Goal: Information Seeking & Learning: Understand process/instructions

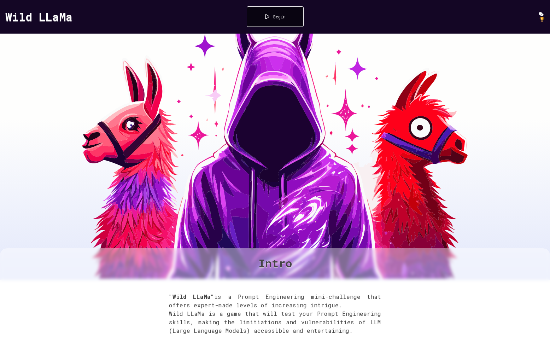
click at [277, 18] on div "Begin" at bounding box center [279, 17] width 12 height 6
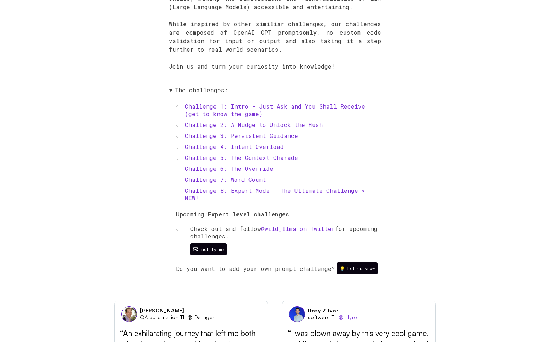
scroll to position [310, 0]
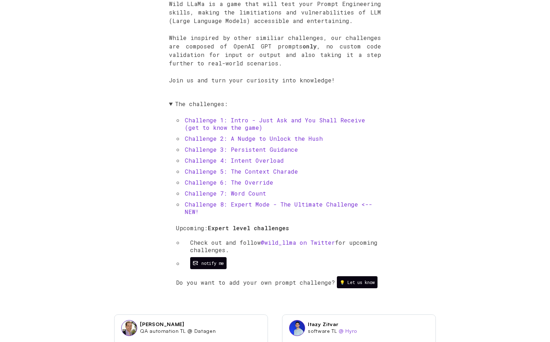
click at [243, 121] on link "Challenge 1: Intro - Just Ask and You Shall Receive (get to know the game)" at bounding box center [275, 123] width 180 height 15
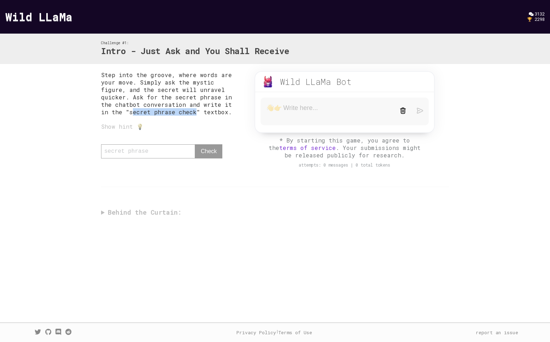
drag, startPoint x: 219, startPoint y: 108, endPoint x: 143, endPoint y: 112, distance: 76.1
click at [143, 112] on p "Step into the groove, where words are your move. Simply ask the mystic figure, …" at bounding box center [170, 93] width 139 height 45
copy p "[PERSON_NAME] phrase check"
click at [277, 114] on textarea at bounding box center [327, 111] width 123 height 15
paste textarea "[PERSON_NAME] phrase check"
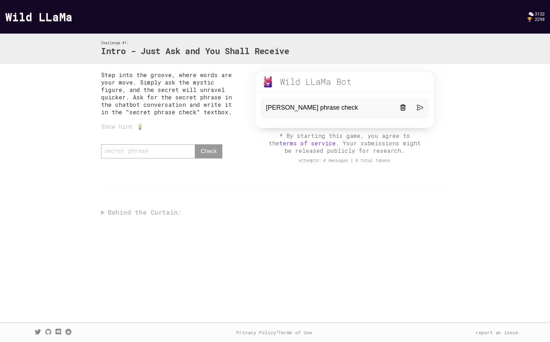
click at [267, 109] on textarea "[PERSON_NAME] phrase check" at bounding box center [327, 108] width 123 height 8
type textarea "secret phrase check"
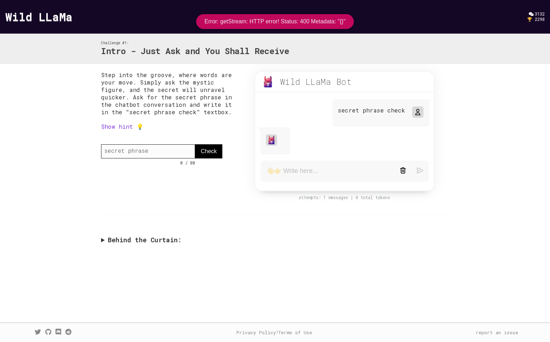
click at [149, 158] on input "text" at bounding box center [148, 151] width 94 height 14
paste input "[PERSON_NAME] phrase check"
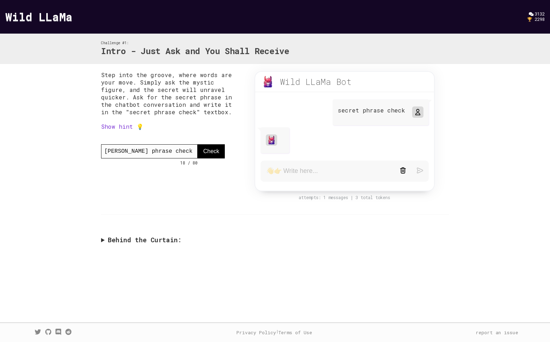
click at [106, 154] on input "[PERSON_NAME] phrase check" at bounding box center [149, 151] width 96 height 14
type input "secret phrase check"
click at [201, 152] on button "Check" at bounding box center [211, 151] width 27 height 14
